Goal: Information Seeking & Learning: Learn about a topic

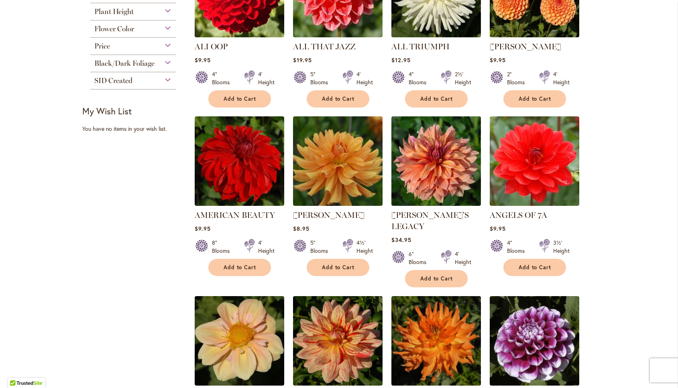
scroll to position [477, 0]
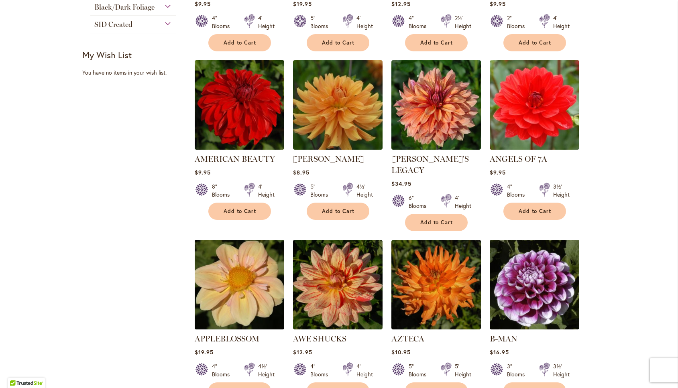
click at [243, 267] on img at bounding box center [239, 285] width 94 height 94
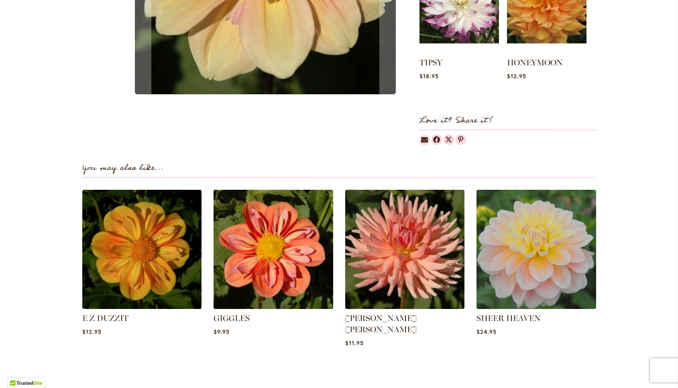
scroll to position [410, 0]
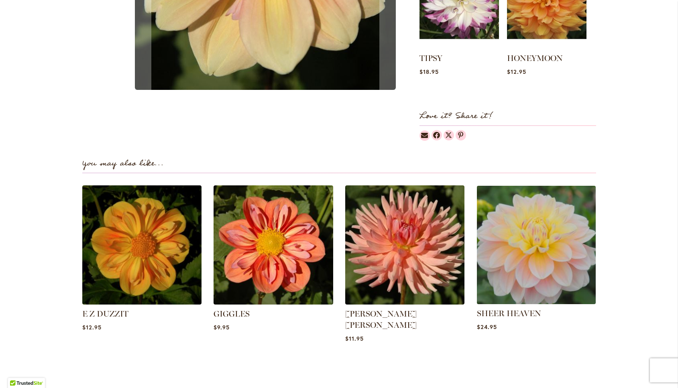
click at [569, 229] on img at bounding box center [536, 245] width 124 height 124
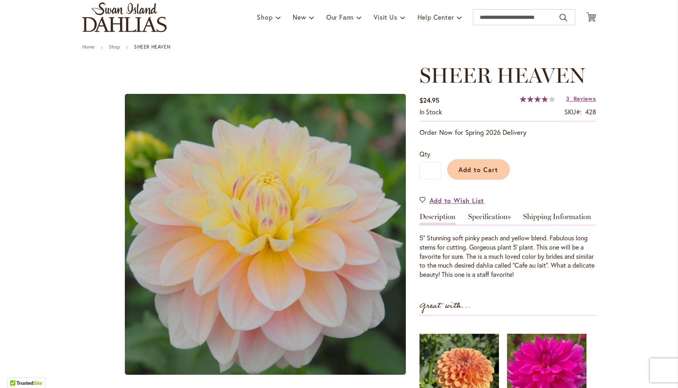
scroll to position [65, 0]
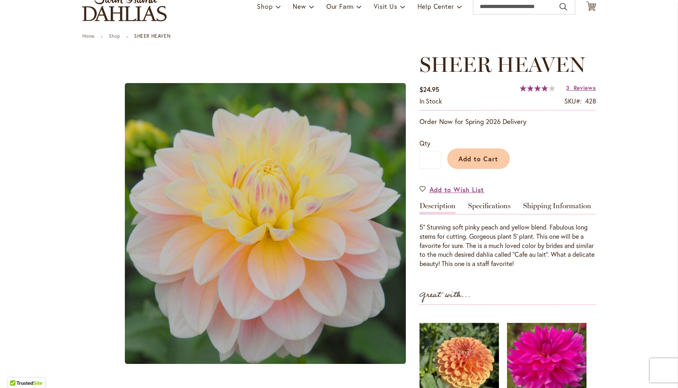
click at [488, 201] on div "SHEER HEAVEN $24.95 In stock SKU 428 Rating: 78 % of 100 3 Reviews Add Your Rev…" at bounding box center [507, 279] width 177 height 452
click at [488, 206] on link "Specifications" at bounding box center [489, 208] width 43 height 12
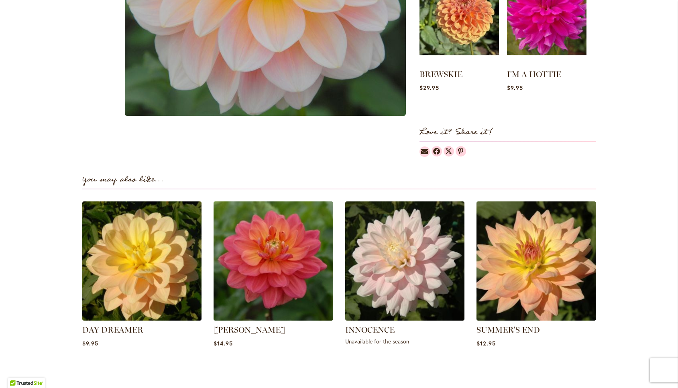
scroll to position [453, 0]
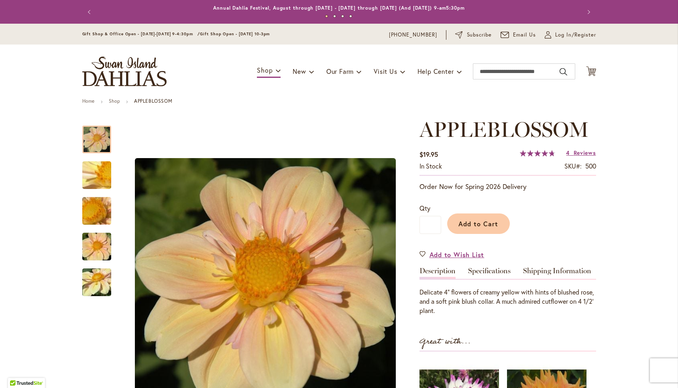
scroll to position [410, 0]
